Goal: Check status: Check status

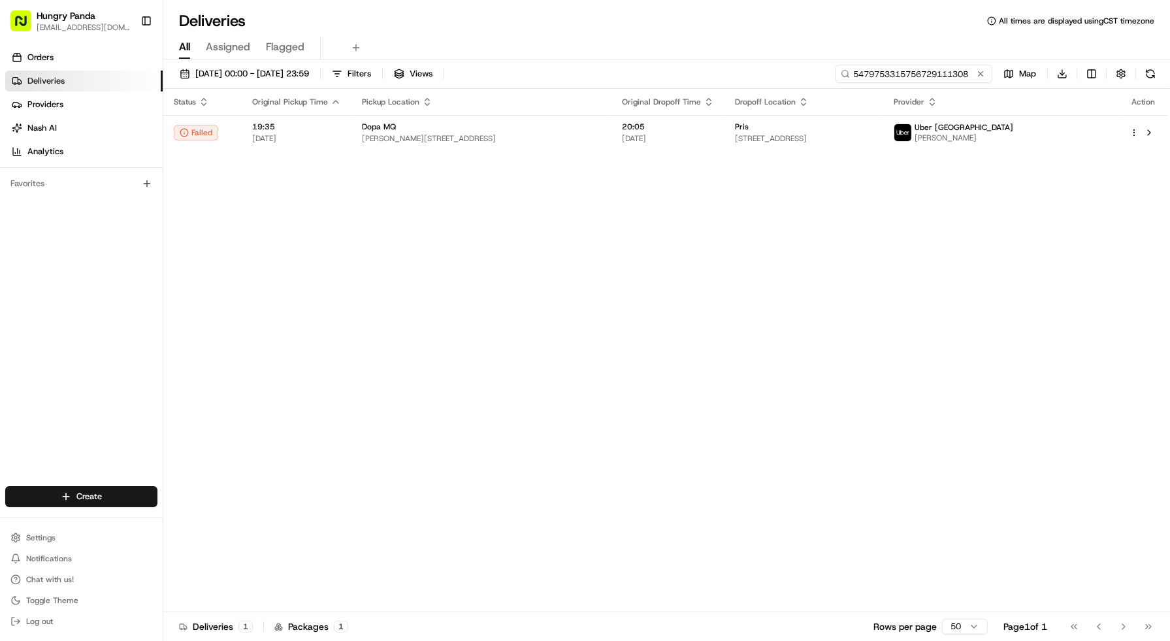
click at [946, 69] on input "5479753315756729111308" at bounding box center [914, 74] width 157 height 18
paste input "134382713585073320800"
type input "134382713585073320800"
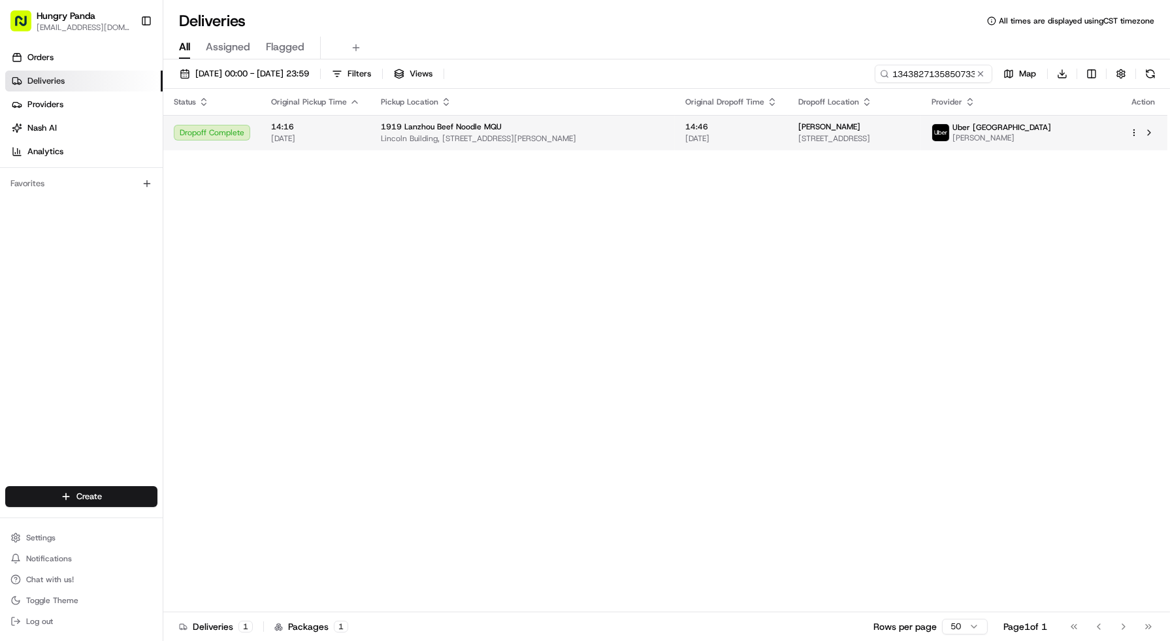
click at [890, 137] on span "[STREET_ADDRESS]" at bounding box center [854, 138] width 112 height 10
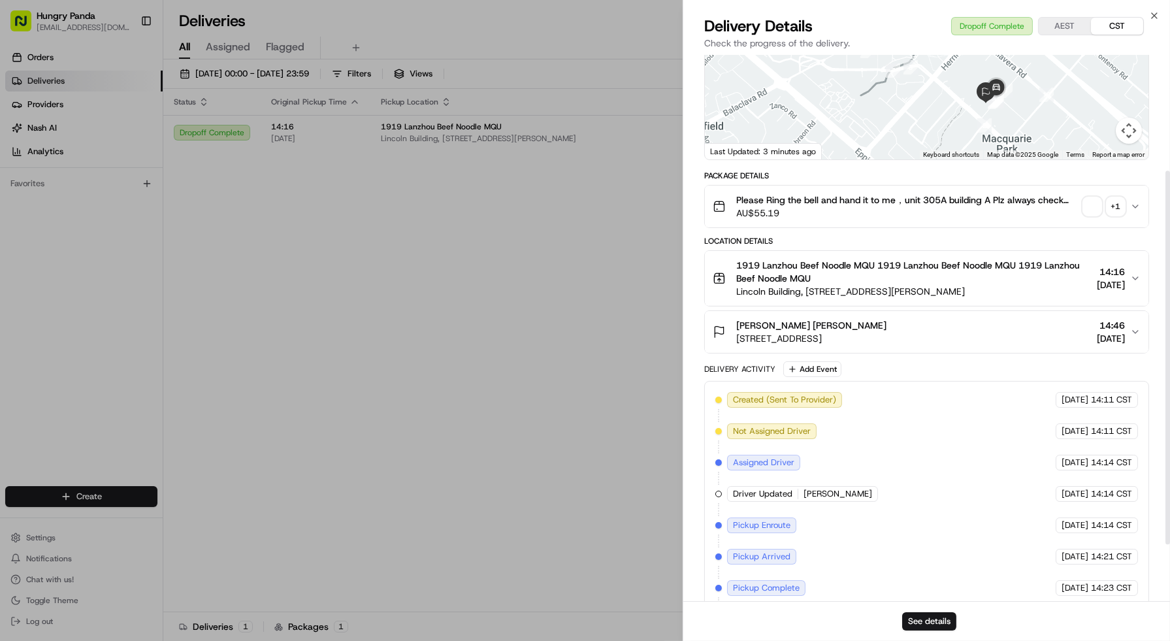
scroll to position [169, 0]
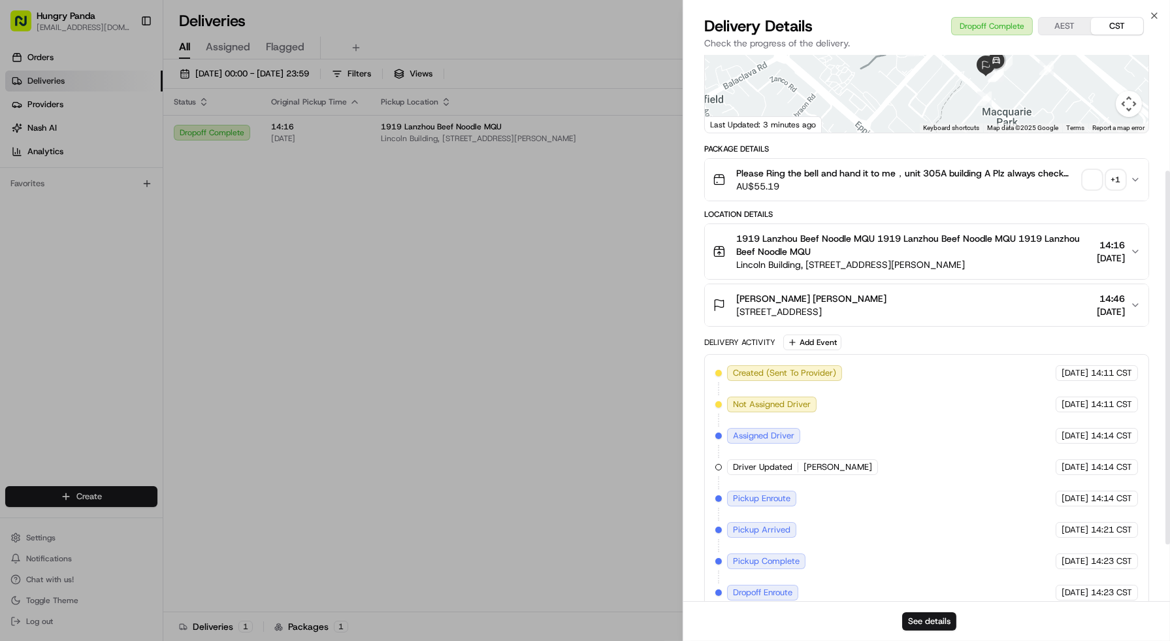
click at [1111, 180] on div "+ 1" at bounding box center [1116, 180] width 18 height 18
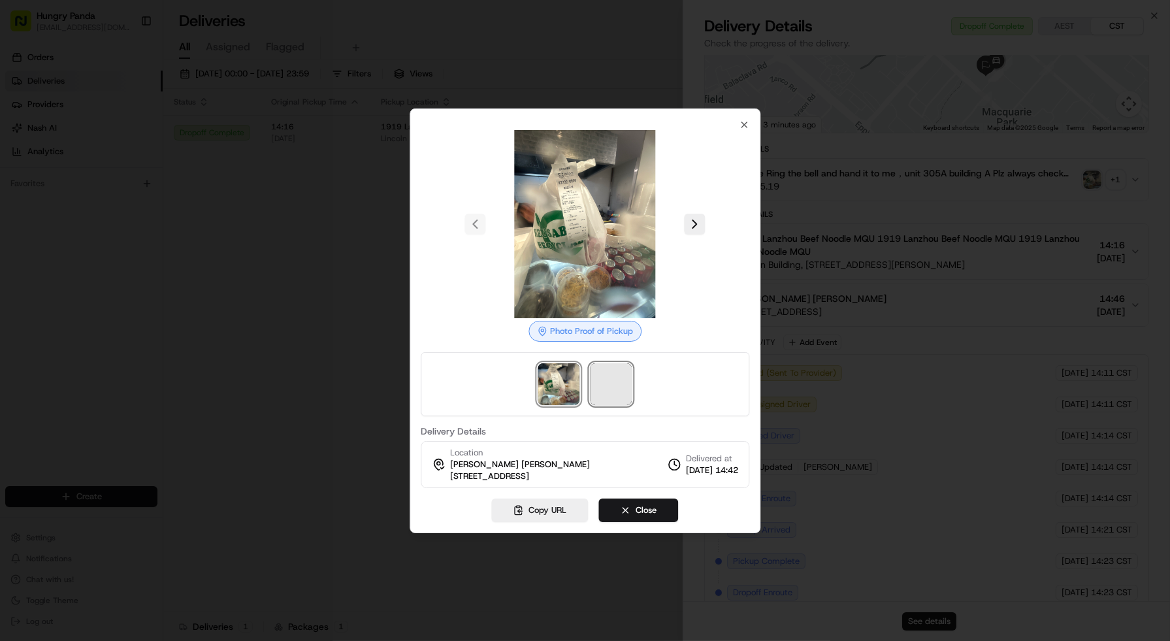
click at [604, 371] on span at bounding box center [611, 384] width 42 height 42
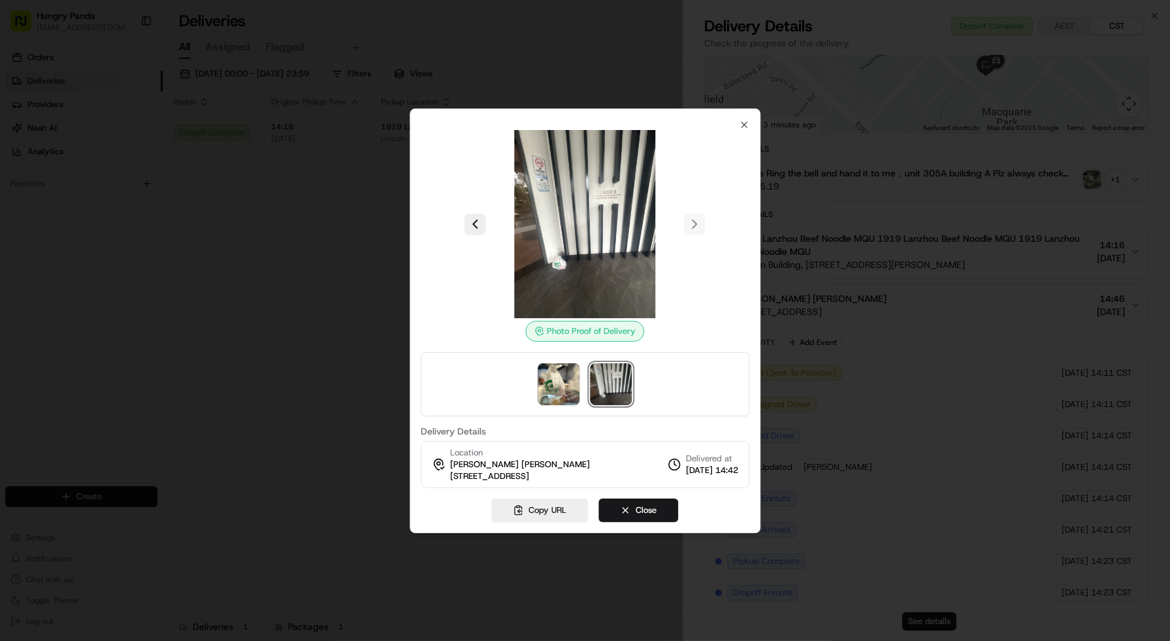
click at [847, 146] on div at bounding box center [585, 320] width 1170 height 641
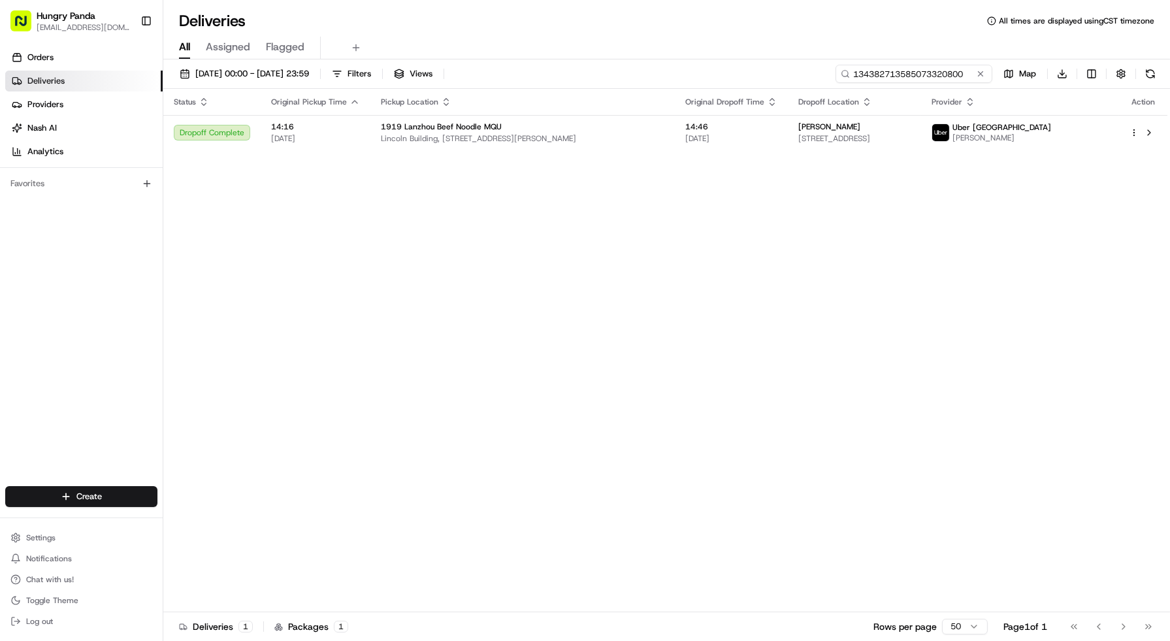
click at [953, 76] on input "134382713585073320800" at bounding box center [914, 74] width 157 height 18
paste input
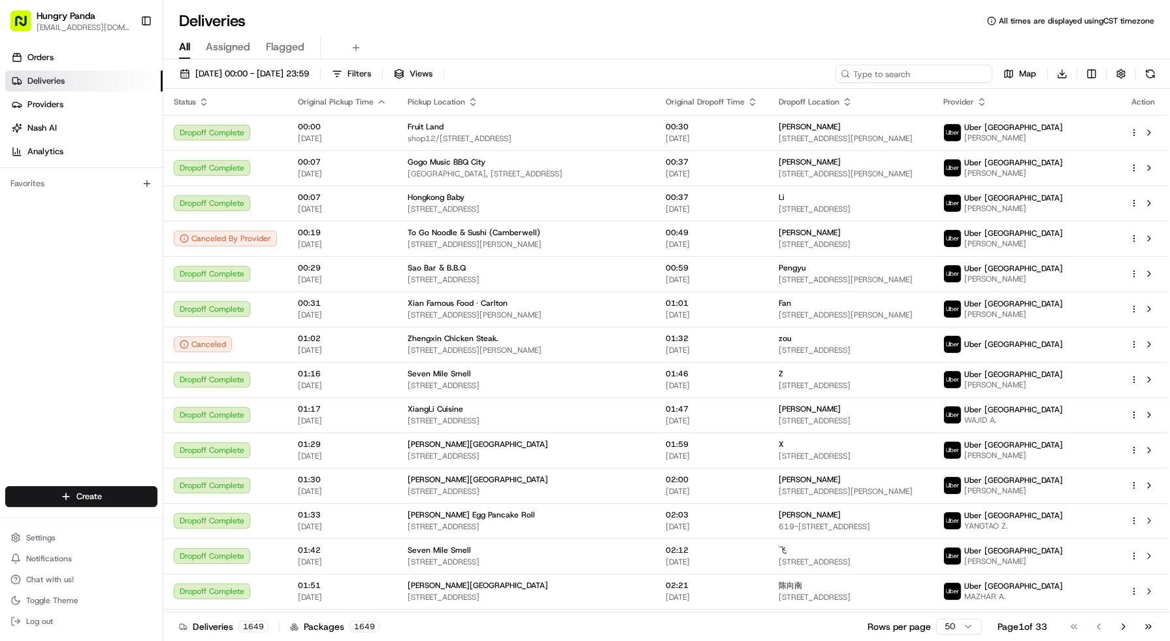
click at [927, 74] on input at bounding box center [914, 74] width 157 height 18
paste input "823981727515571012375"
type input "823981727515571012375"
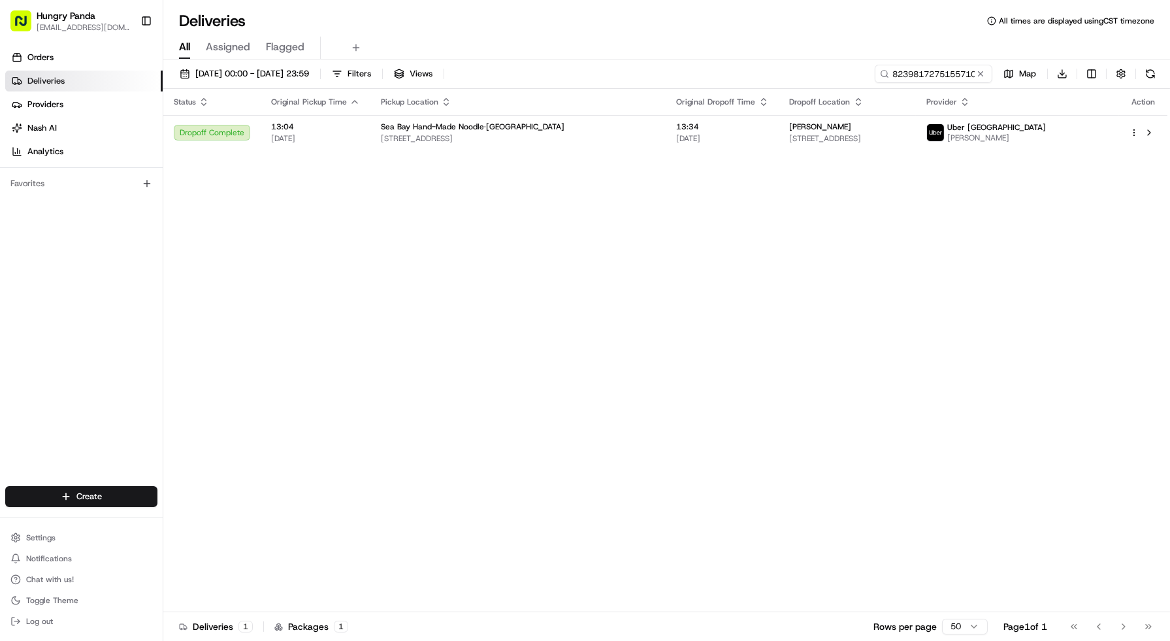
click at [1062, 152] on div "Status Original Pickup Time Pickup Location Original Dropoff Time Dropoff Locat…" at bounding box center [665, 350] width 1004 height 523
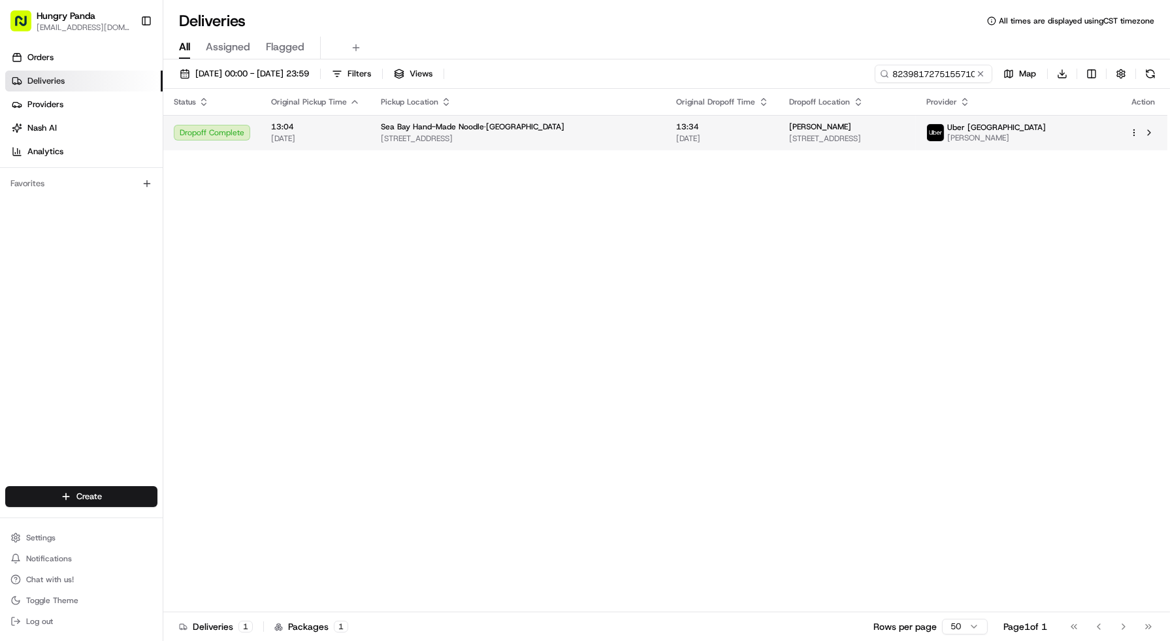
click at [900, 146] on td "[PERSON_NAME] [STREET_ADDRESS]" at bounding box center [848, 132] width 137 height 35
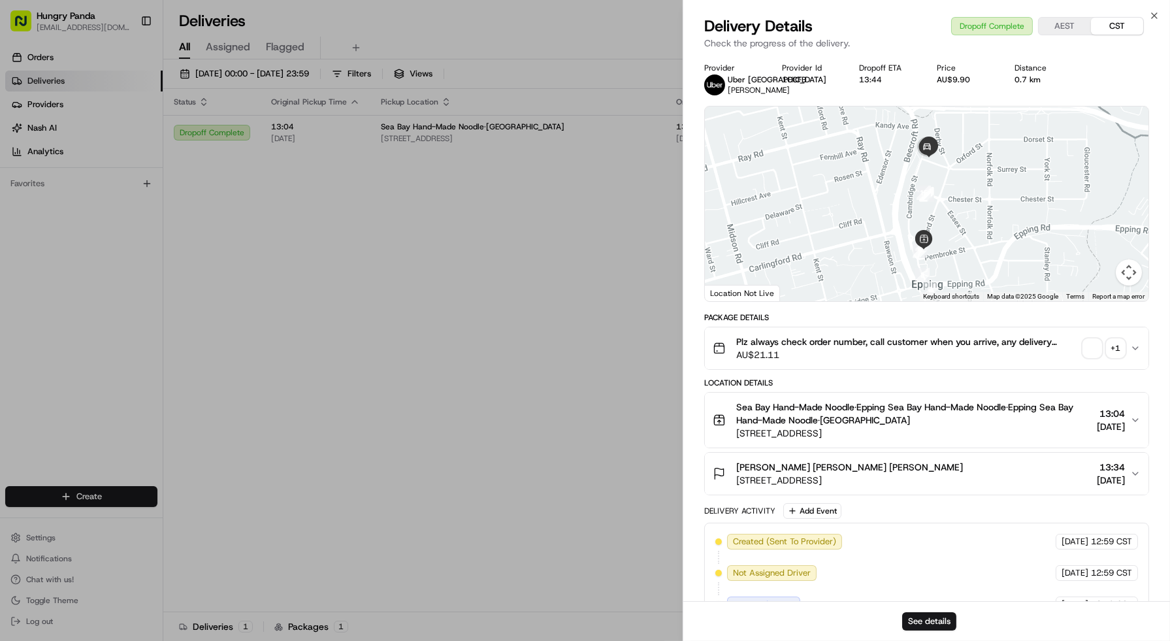
click at [1115, 355] on div "+ 1" at bounding box center [1116, 348] width 18 height 18
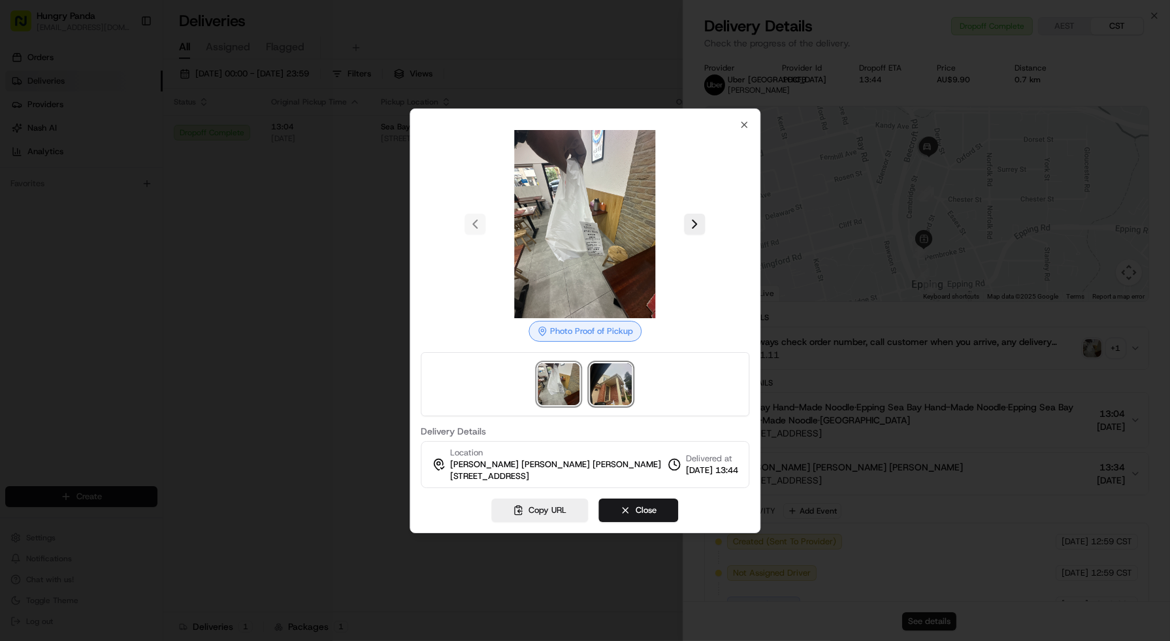
click at [610, 387] on img at bounding box center [611, 384] width 42 height 42
click at [945, 267] on div at bounding box center [585, 320] width 1170 height 641
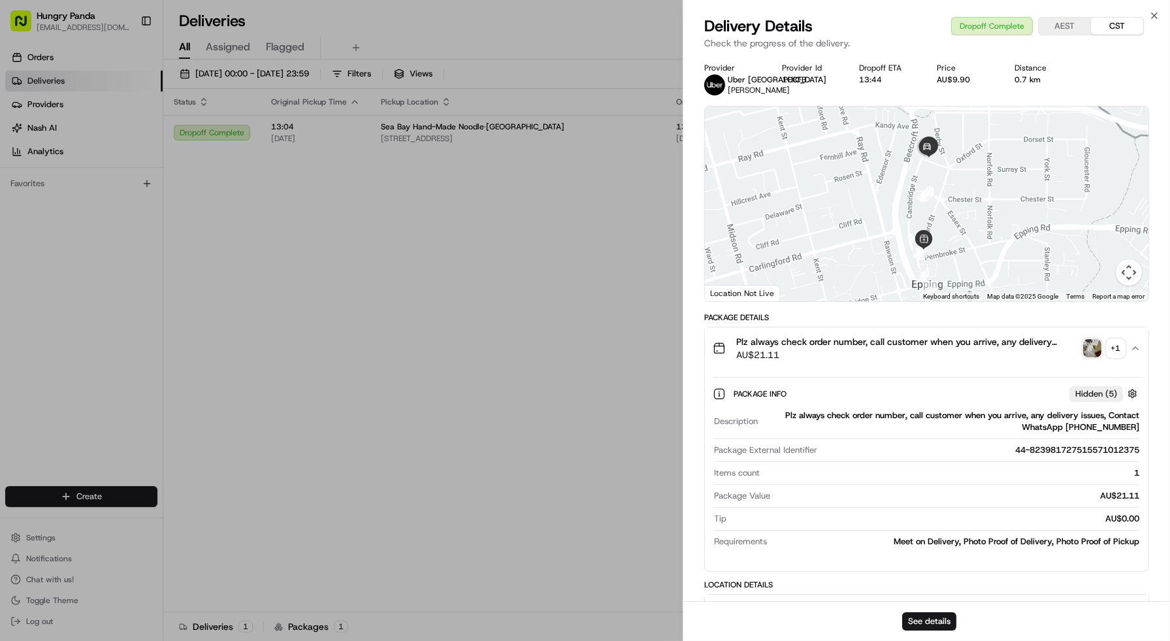
click at [1115, 344] on div "+ 1" at bounding box center [1116, 348] width 18 height 18
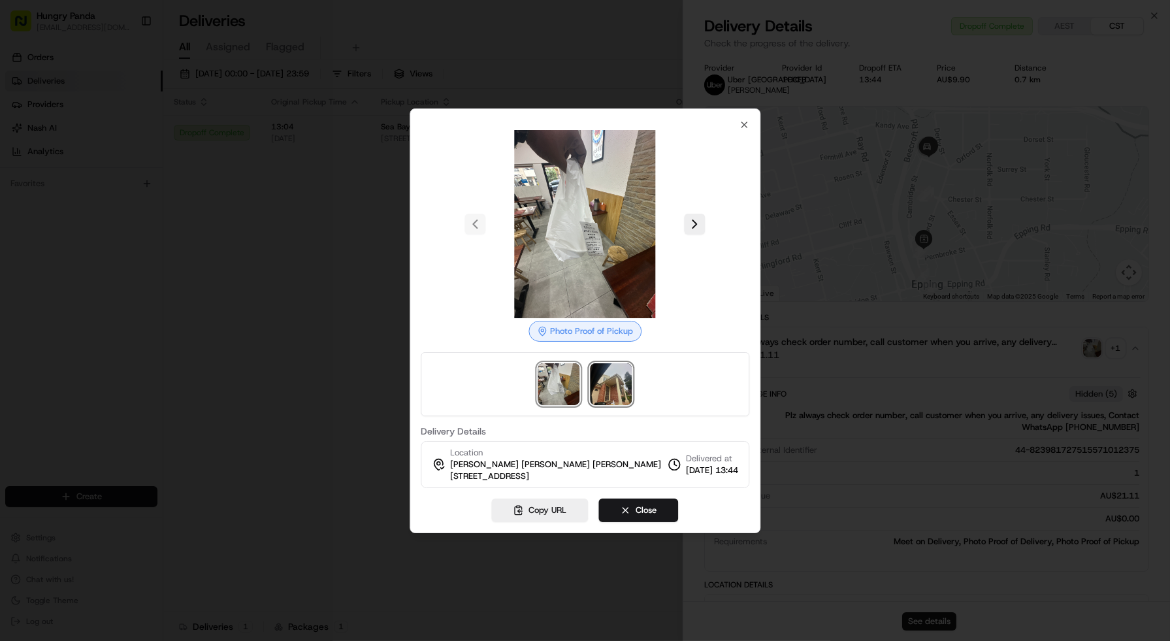
click at [608, 373] on img at bounding box center [611, 384] width 42 height 42
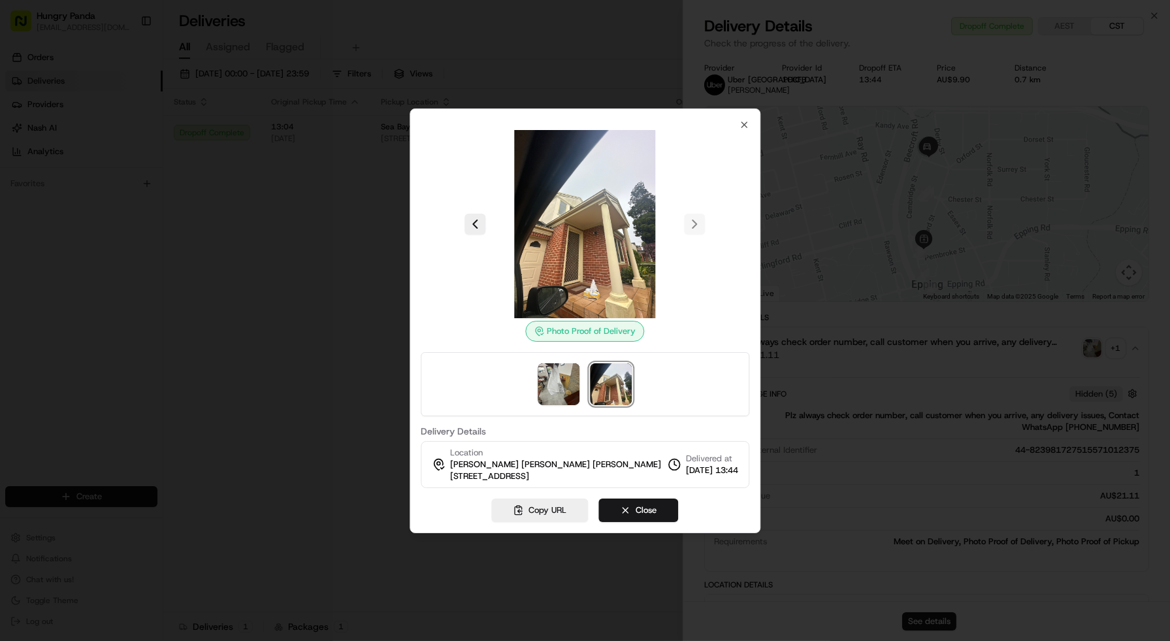
click at [612, 242] on img at bounding box center [585, 224] width 188 height 188
click at [612, 253] on img at bounding box center [585, 224] width 188 height 188
click at [312, 138] on div at bounding box center [585, 320] width 1170 height 641
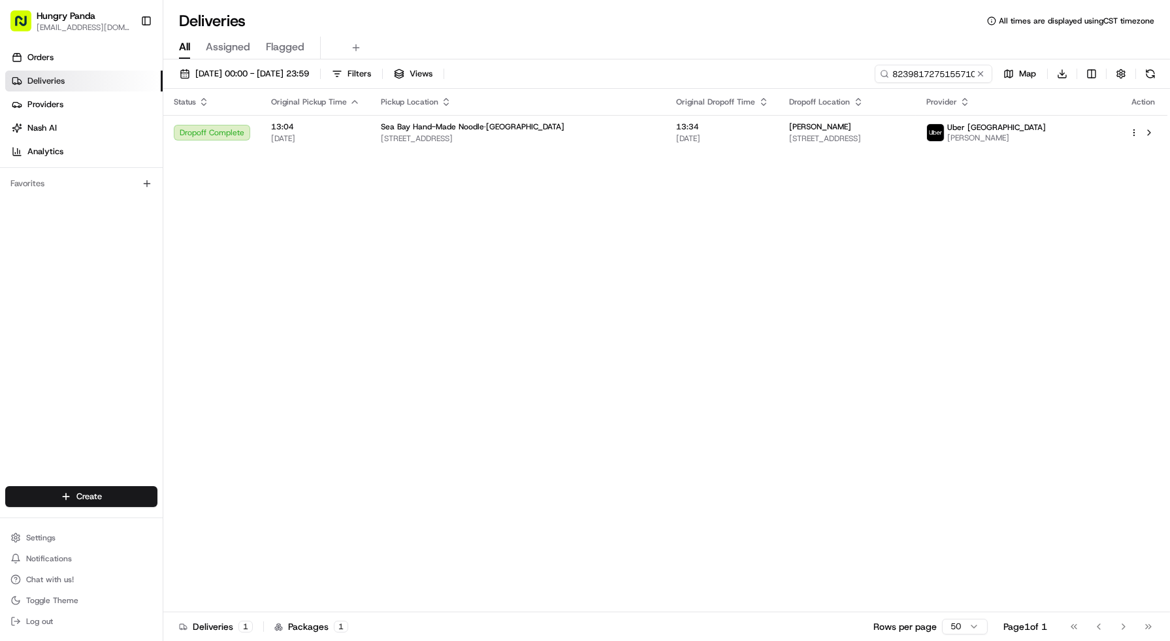
click at [591, 244] on div "Status Original Pickup Time Pickup Location Original Dropoff Time Dropoff Locat…" at bounding box center [665, 350] width 1004 height 523
click at [955, 80] on input "823981727515571012375" at bounding box center [914, 74] width 157 height 18
paste input "134382713585073320800"
type input "134382713585073320800"
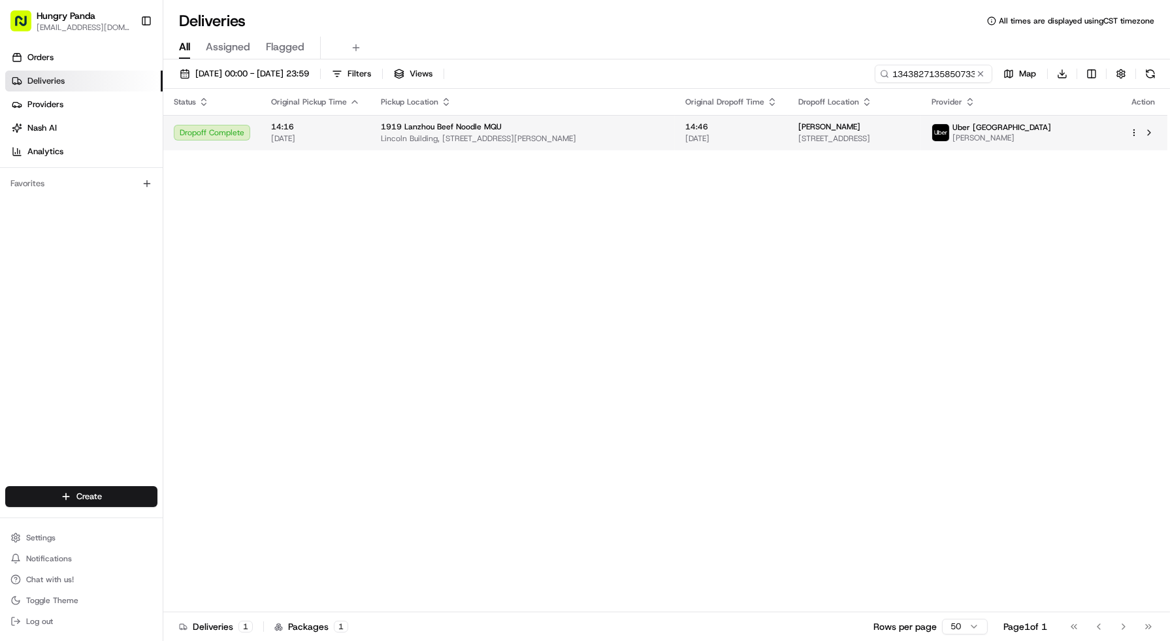
click at [907, 136] on span "[STREET_ADDRESS]" at bounding box center [854, 138] width 112 height 10
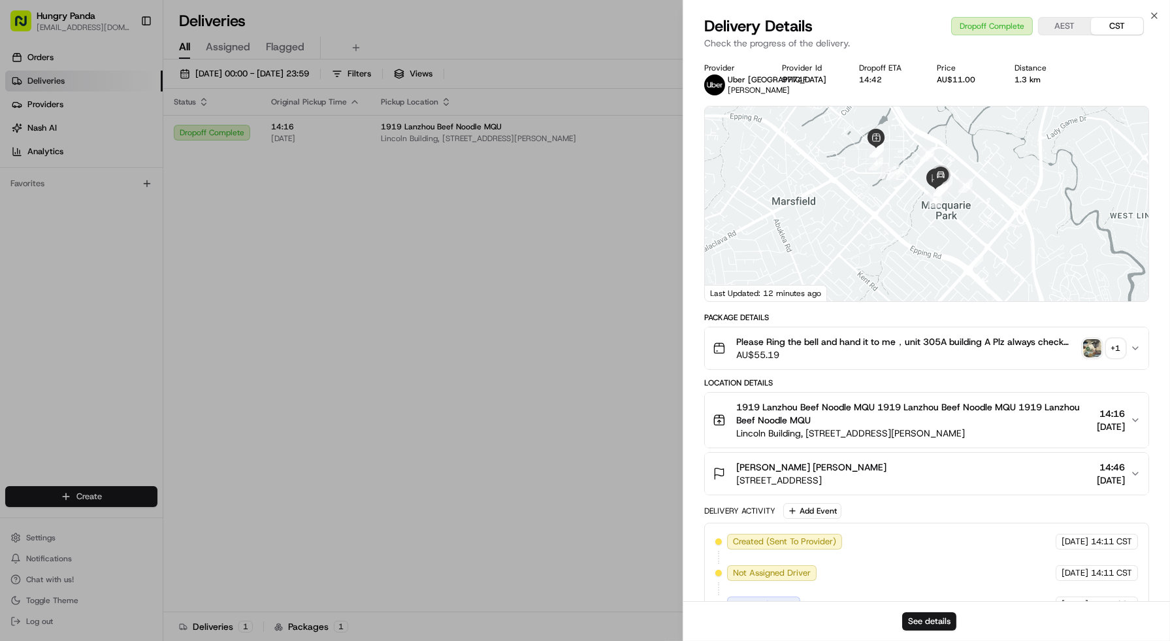
click at [1125, 350] on div "Please Ring the bell and hand it to me，unit 305A building A Plz always check or…" at bounding box center [922, 348] width 418 height 26
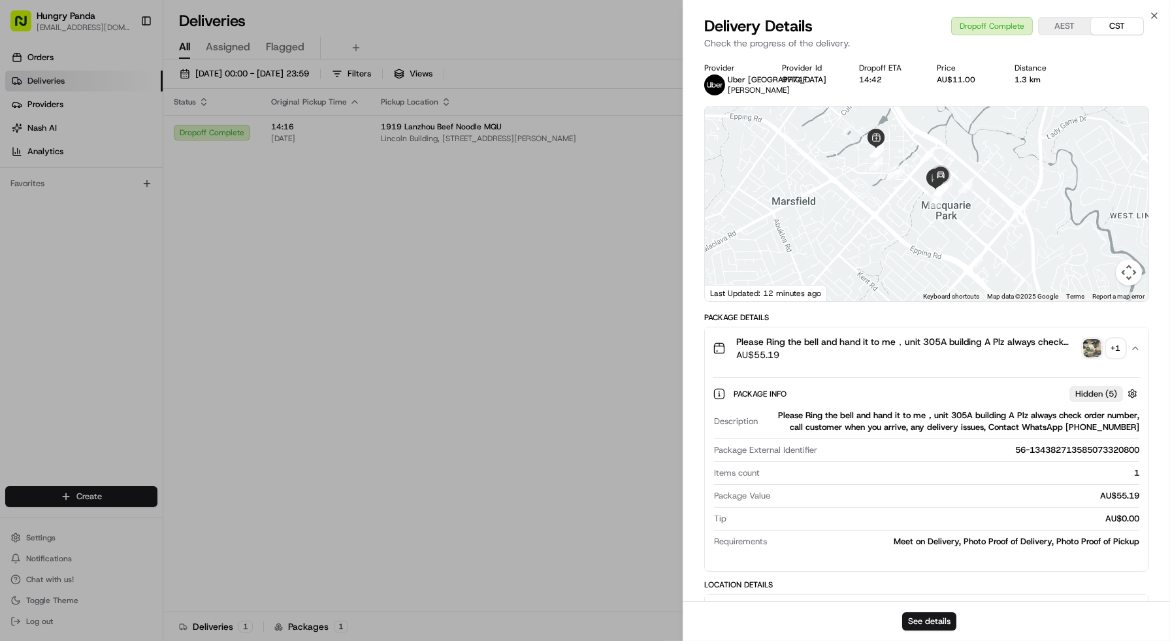
click at [1108, 354] on div "+ 1" at bounding box center [1116, 348] width 18 height 18
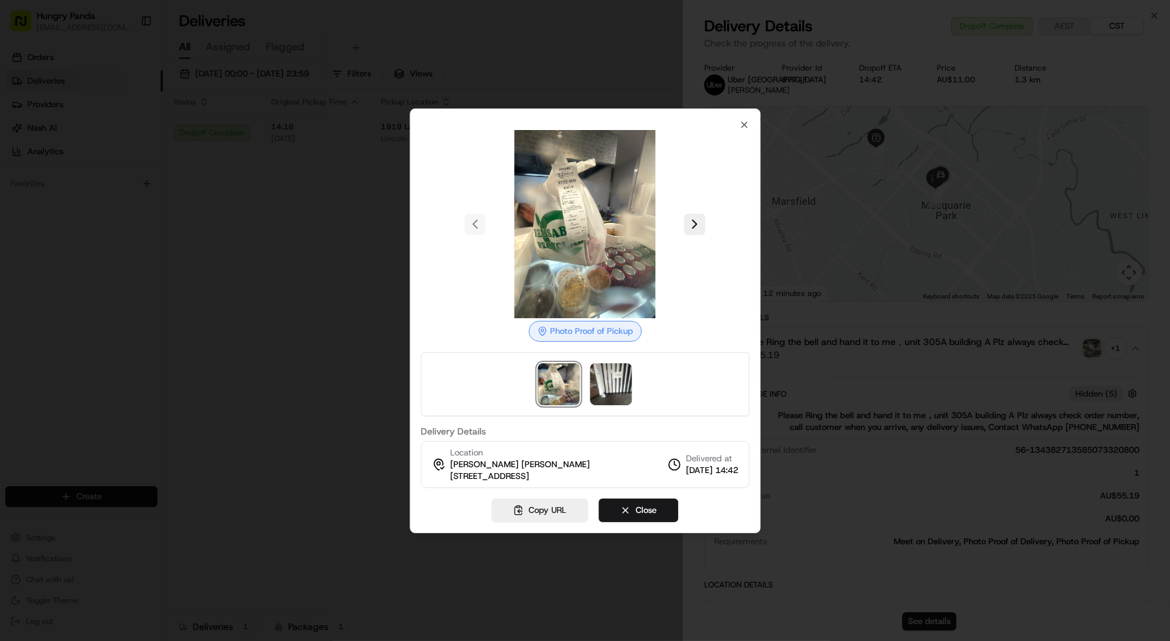
click at [612, 360] on div at bounding box center [585, 384] width 329 height 64
click at [608, 367] on img at bounding box center [611, 384] width 42 height 42
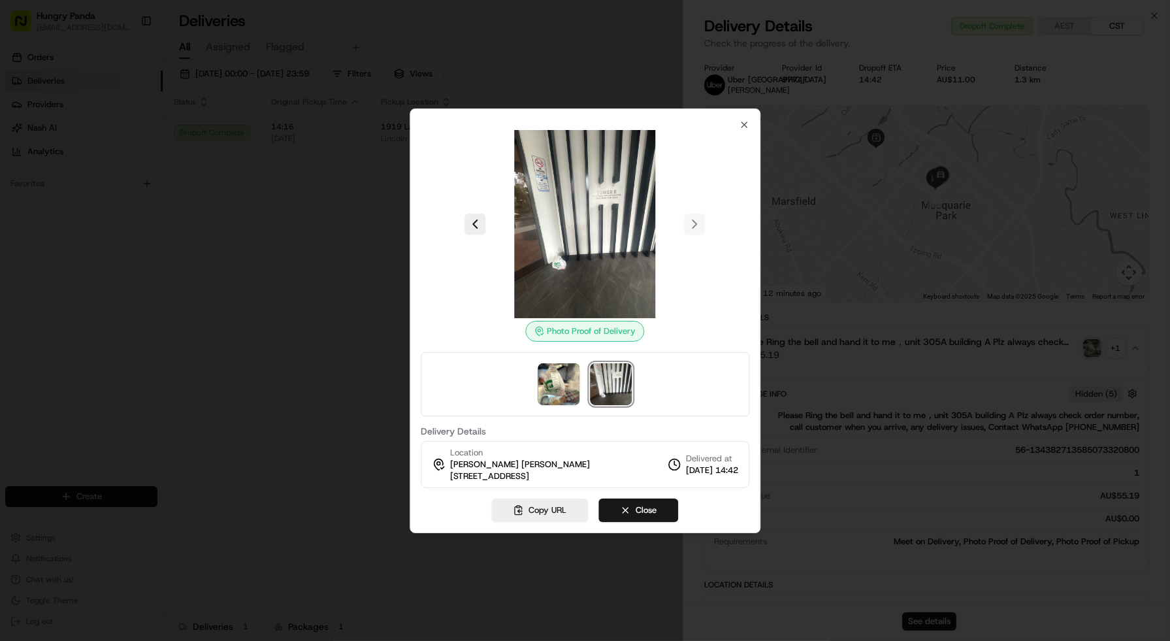
click at [575, 231] on img at bounding box center [585, 224] width 188 height 188
